Goal: Task Accomplishment & Management: Complete application form

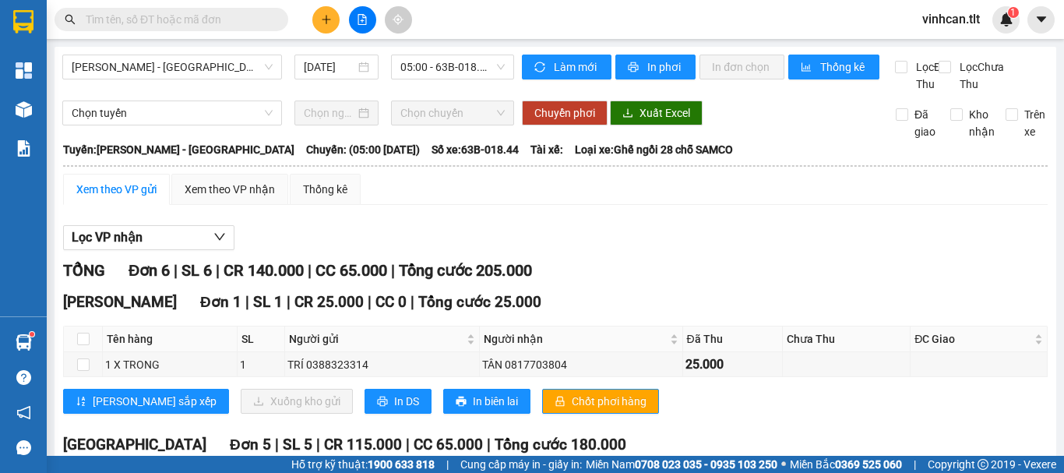
scroll to position [213, 0]
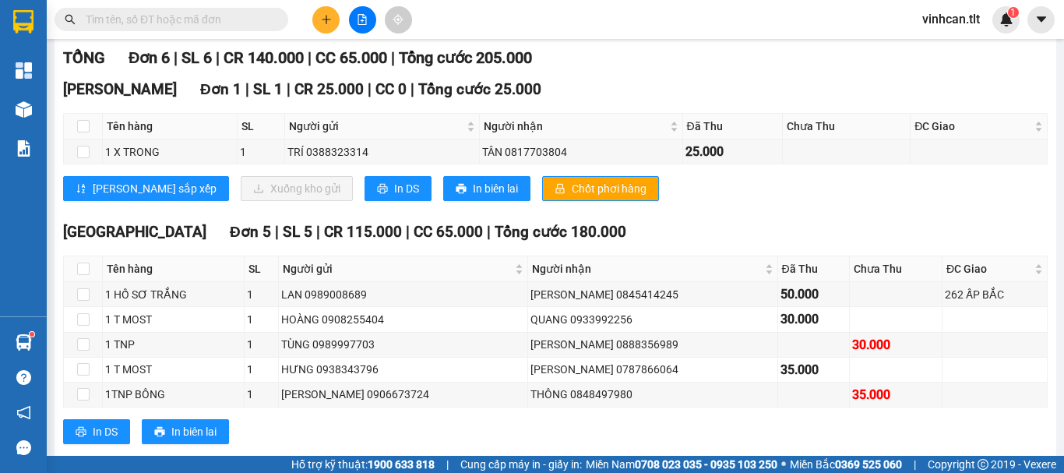
click at [225, 21] on input "text" at bounding box center [178, 19] width 184 height 17
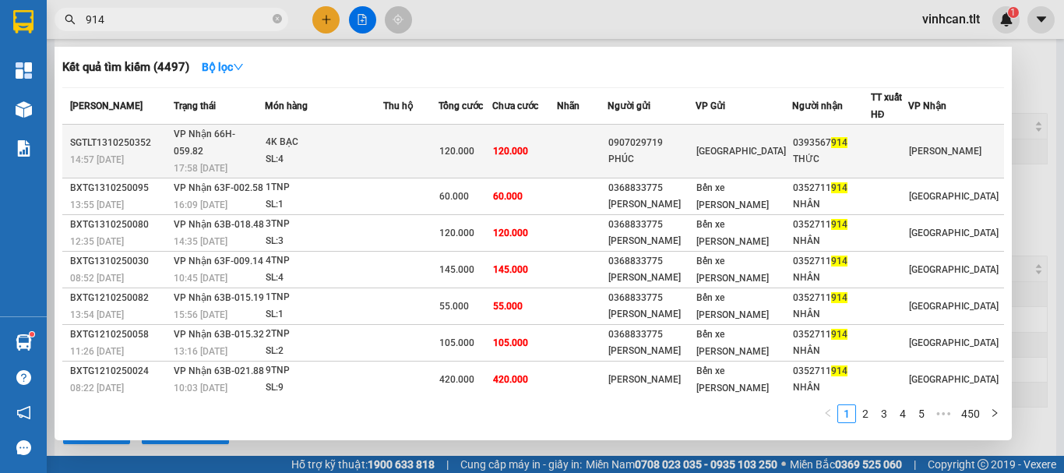
type input "914"
click at [673, 139] on div "0907029719" at bounding box center [652, 143] width 86 height 16
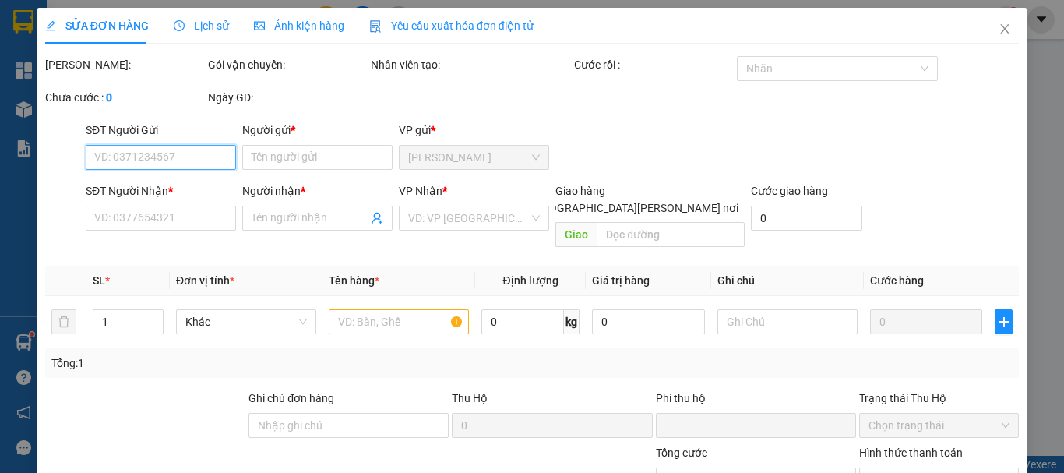
type input "0907029719"
type input "PHÚC"
type input "0393567914"
type input "THỨC"
type input "0"
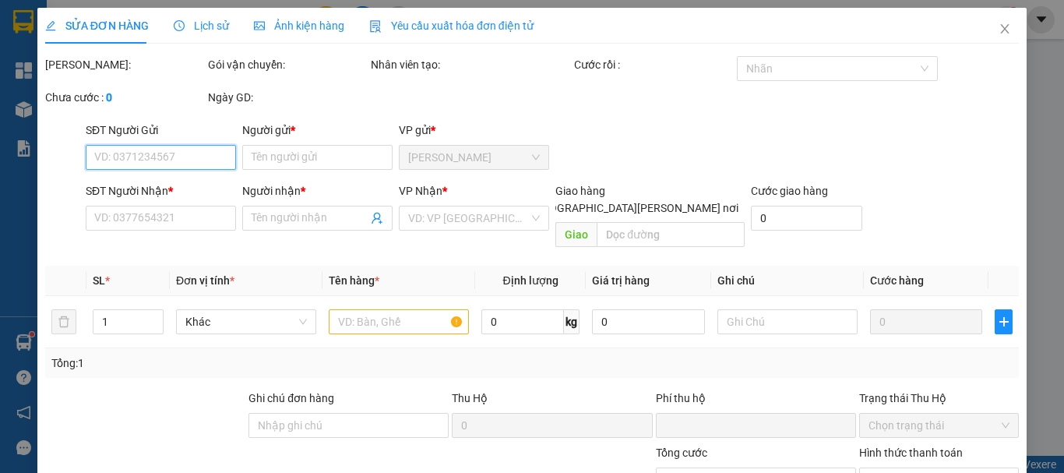
type input "120.000"
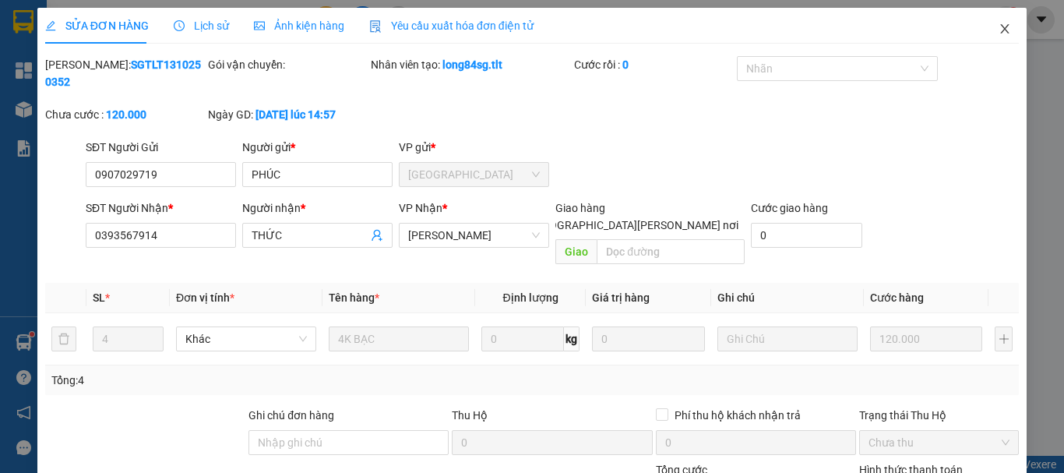
click at [999, 34] on icon "close" at bounding box center [1005, 29] width 12 height 12
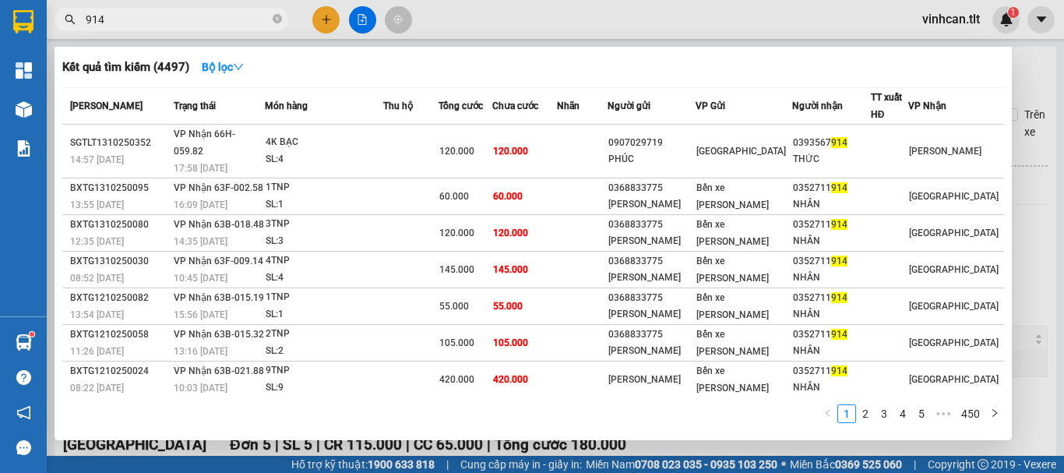
click at [204, 19] on input "914" at bounding box center [178, 19] width 184 height 17
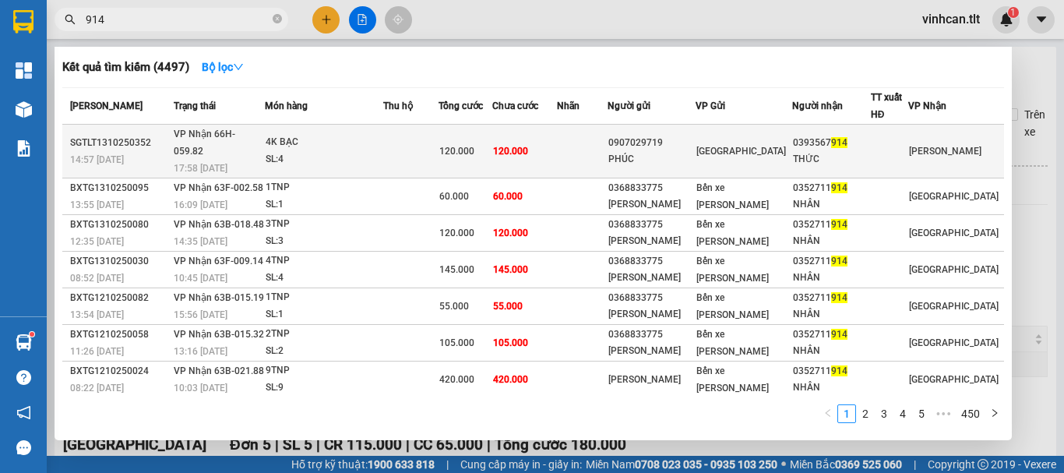
click at [659, 135] on div "0907029719" at bounding box center [652, 143] width 86 height 16
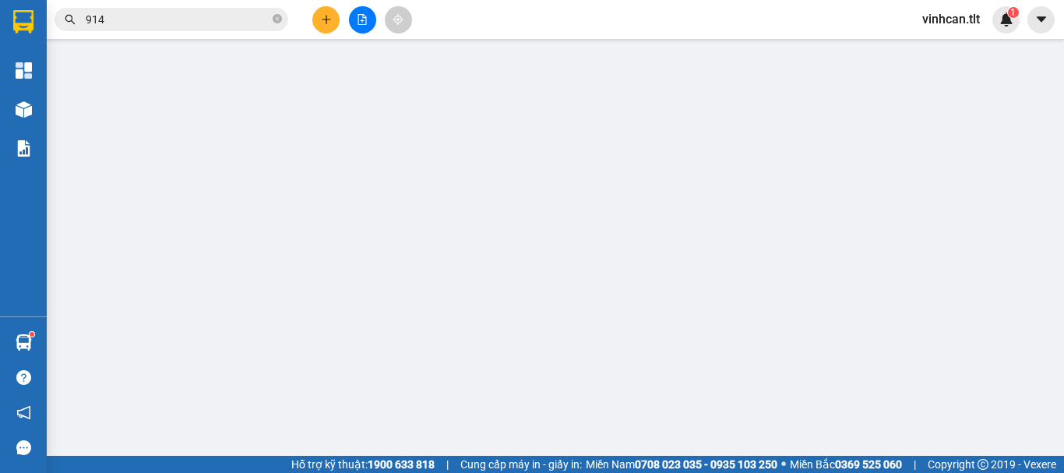
type input "0907029719"
type input "PHÚC"
type input "0393567914"
type input "THỨC"
type input "0"
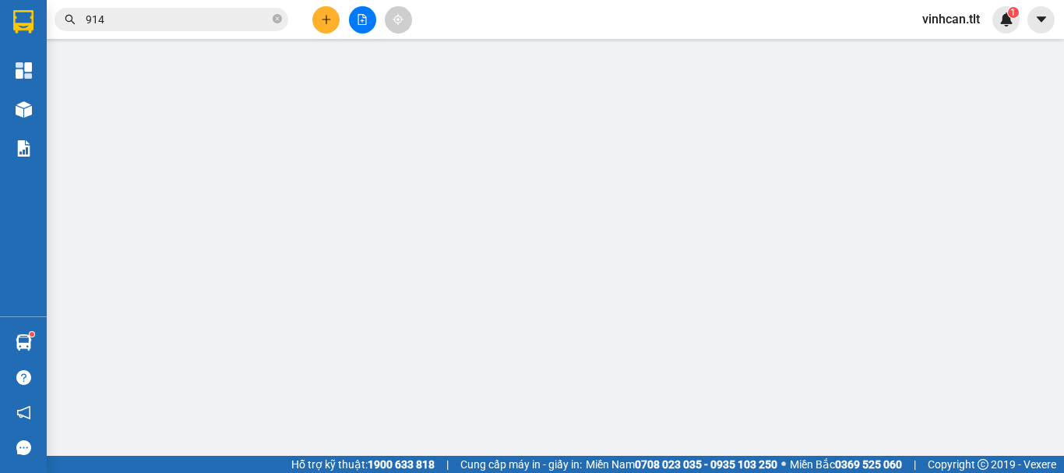
type input "120.000"
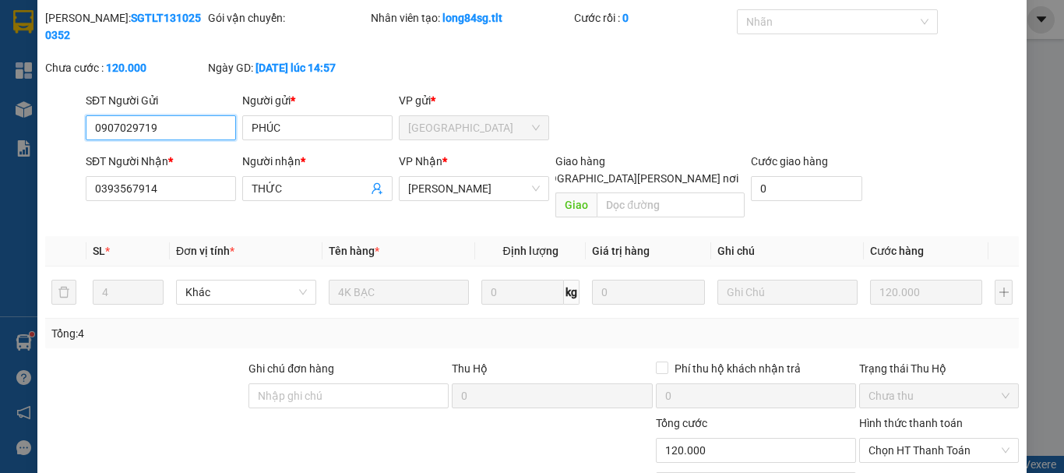
scroll to position [107, 0]
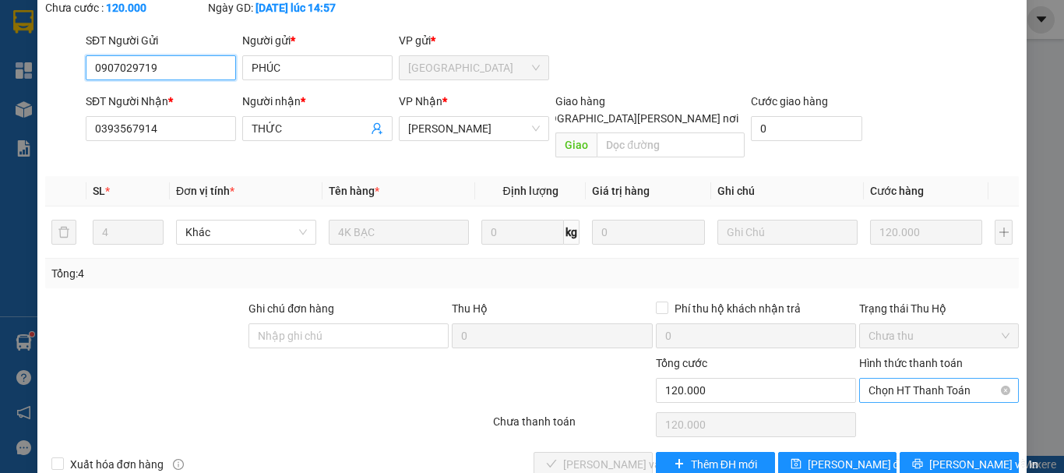
click at [924, 379] on span "Chọn HT Thanh Toán" at bounding box center [939, 390] width 141 height 23
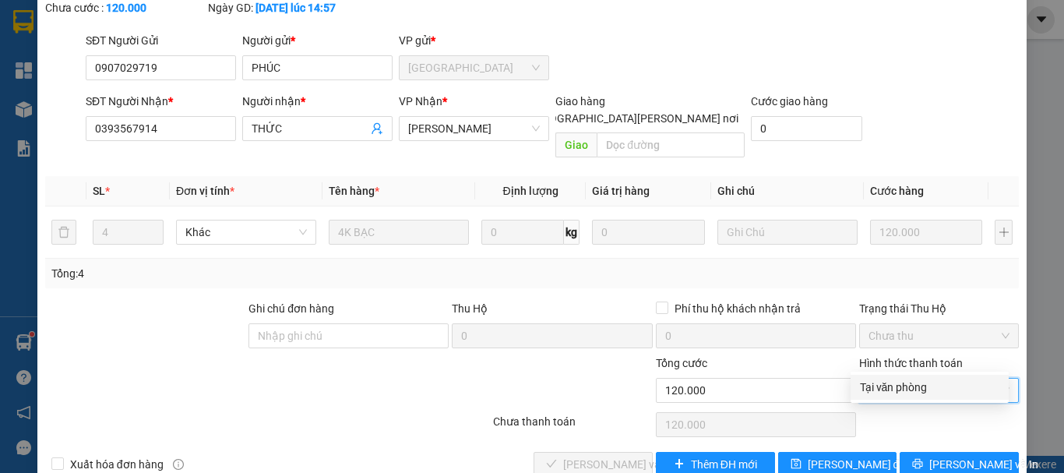
click at [898, 389] on div "Tại văn phòng" at bounding box center [929, 387] width 139 height 17
type input "0"
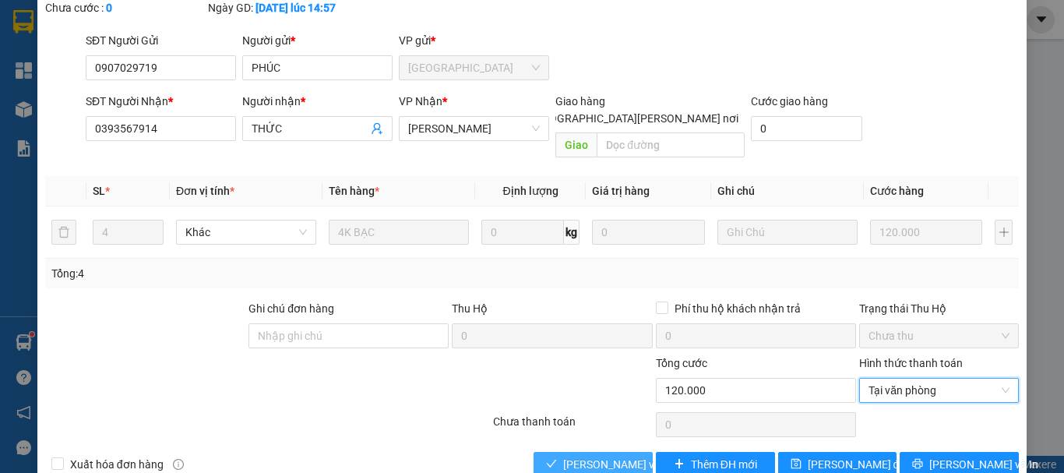
click at [625, 456] on span "[PERSON_NAME] và [PERSON_NAME] hàng" at bounding box center [668, 464] width 210 height 17
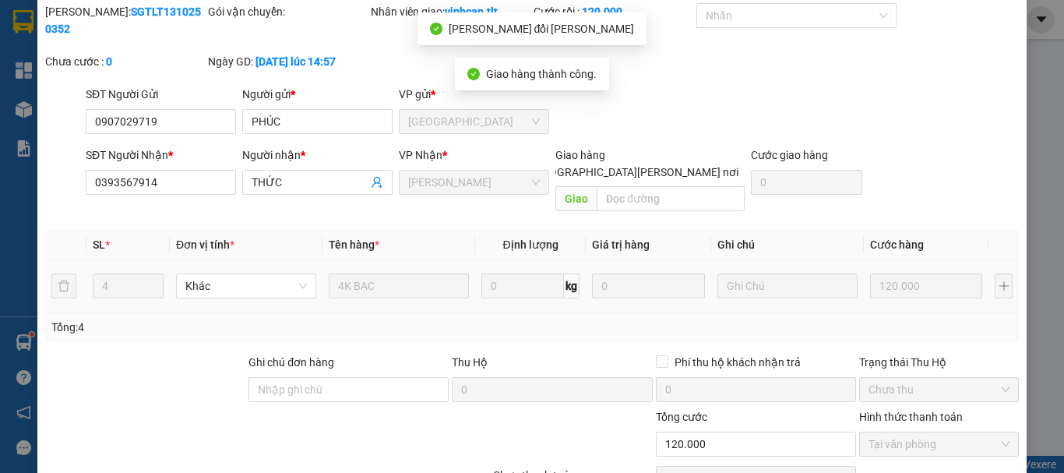
scroll to position [0, 0]
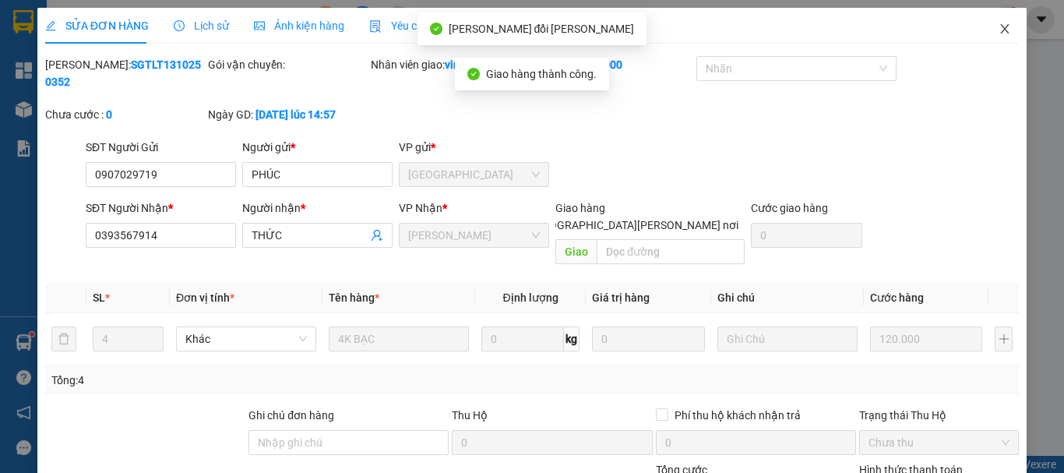
click at [999, 26] on icon "close" at bounding box center [1005, 29] width 12 height 12
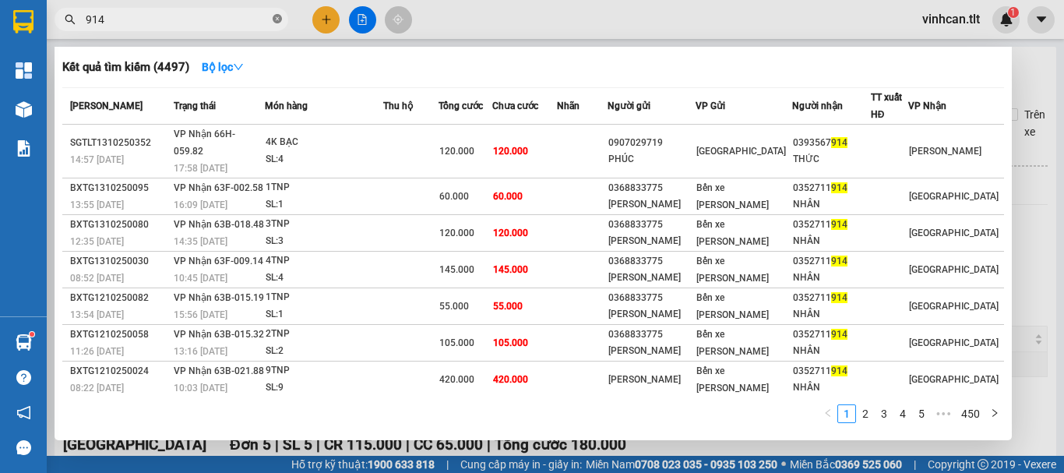
click at [277, 16] on icon "close-circle" at bounding box center [277, 18] width 9 height 9
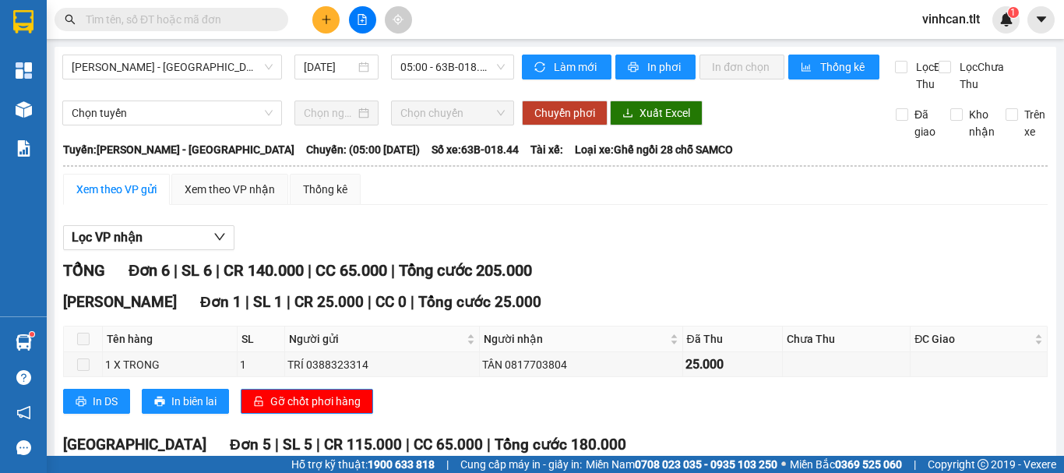
click at [166, 17] on input "text" at bounding box center [178, 19] width 184 height 17
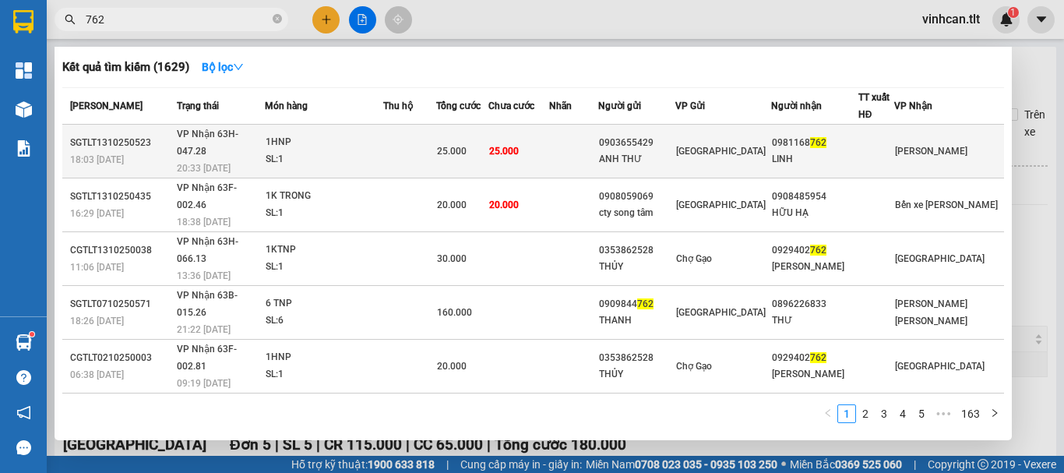
type input "762"
click at [656, 138] on div "0903655429" at bounding box center [637, 143] width 76 height 16
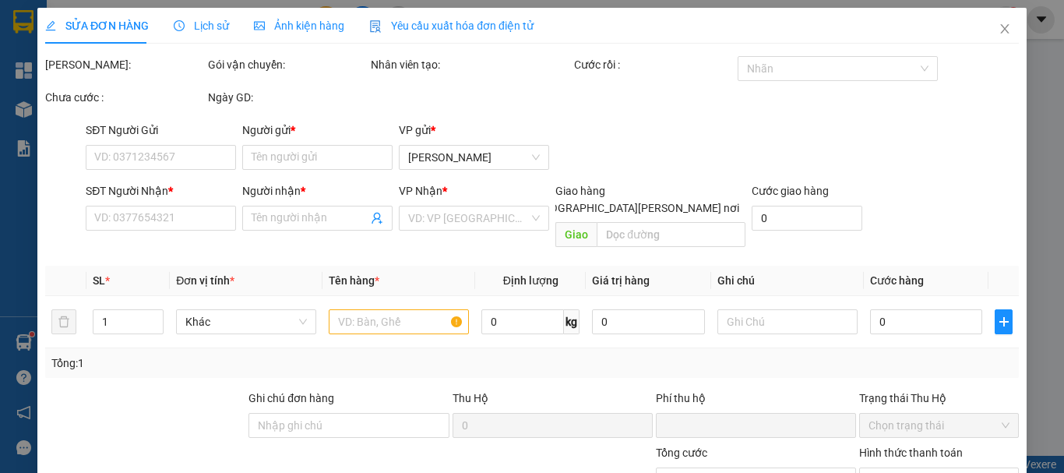
type input "0903655429"
type input "ANH THƯ"
type input "0981168762"
type input "LINH"
type input "0"
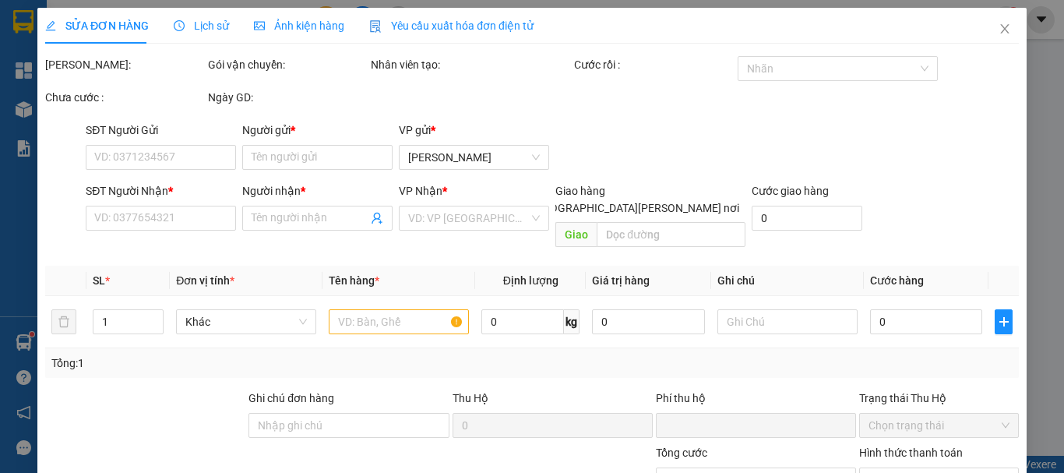
type input "25.000"
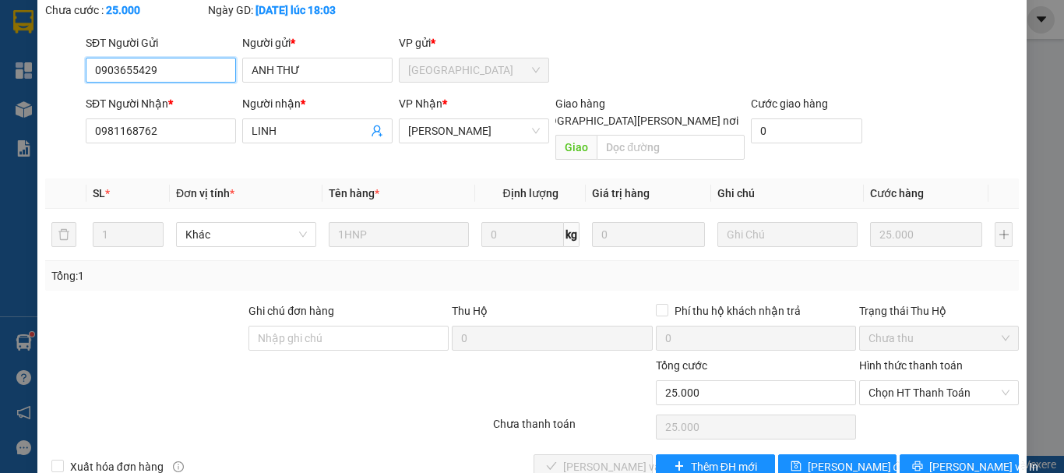
scroll to position [107, 0]
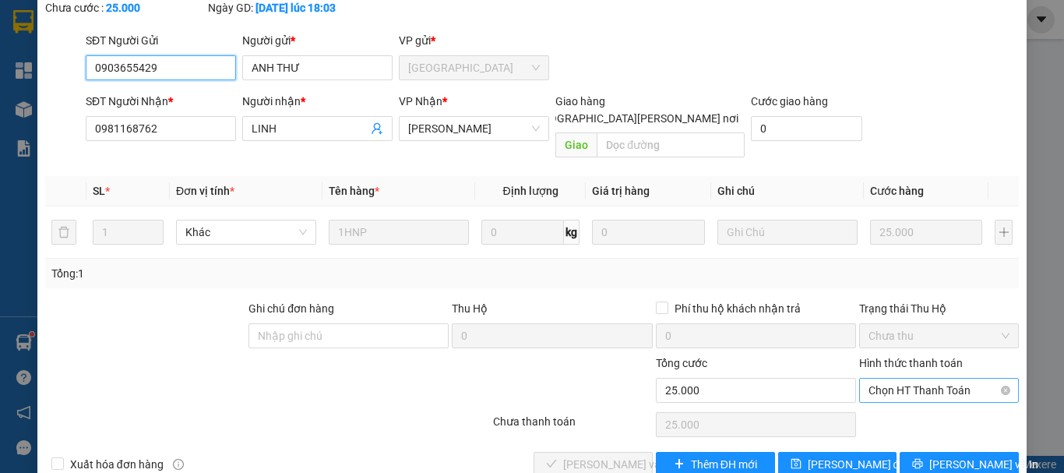
click at [884, 379] on span "Chọn HT Thanh Toán" at bounding box center [939, 390] width 141 height 23
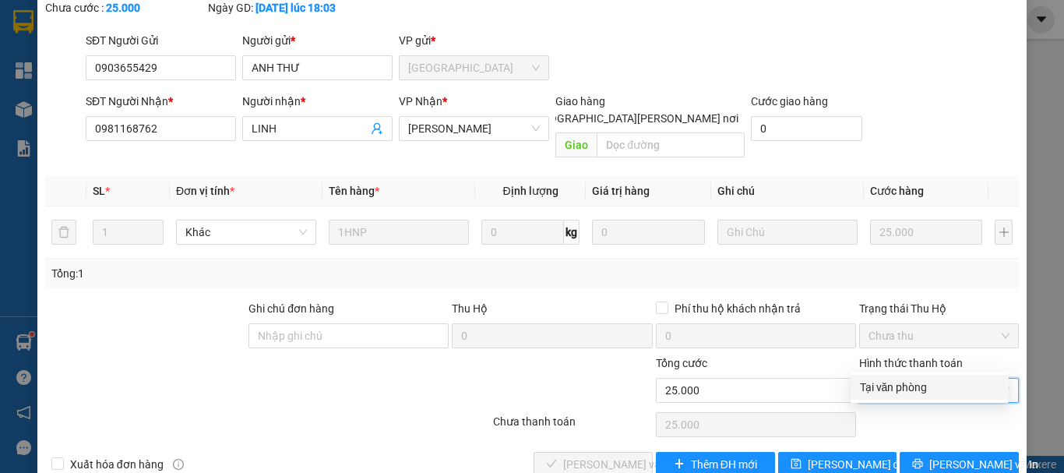
click at [891, 387] on div "Tại văn phòng" at bounding box center [929, 387] width 139 height 17
type input "0"
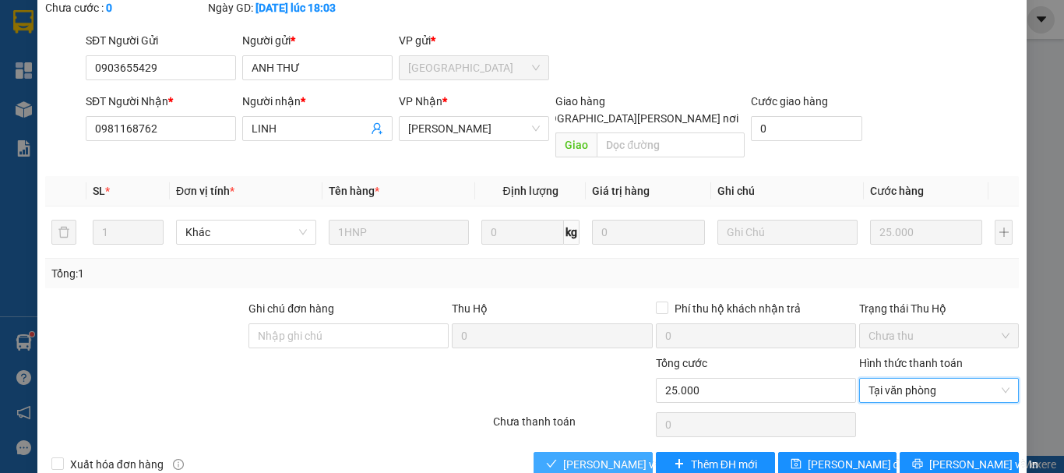
click at [623, 456] on span "[PERSON_NAME] và [PERSON_NAME] hàng" at bounding box center [668, 464] width 210 height 17
